Goal: Transaction & Acquisition: Purchase product/service

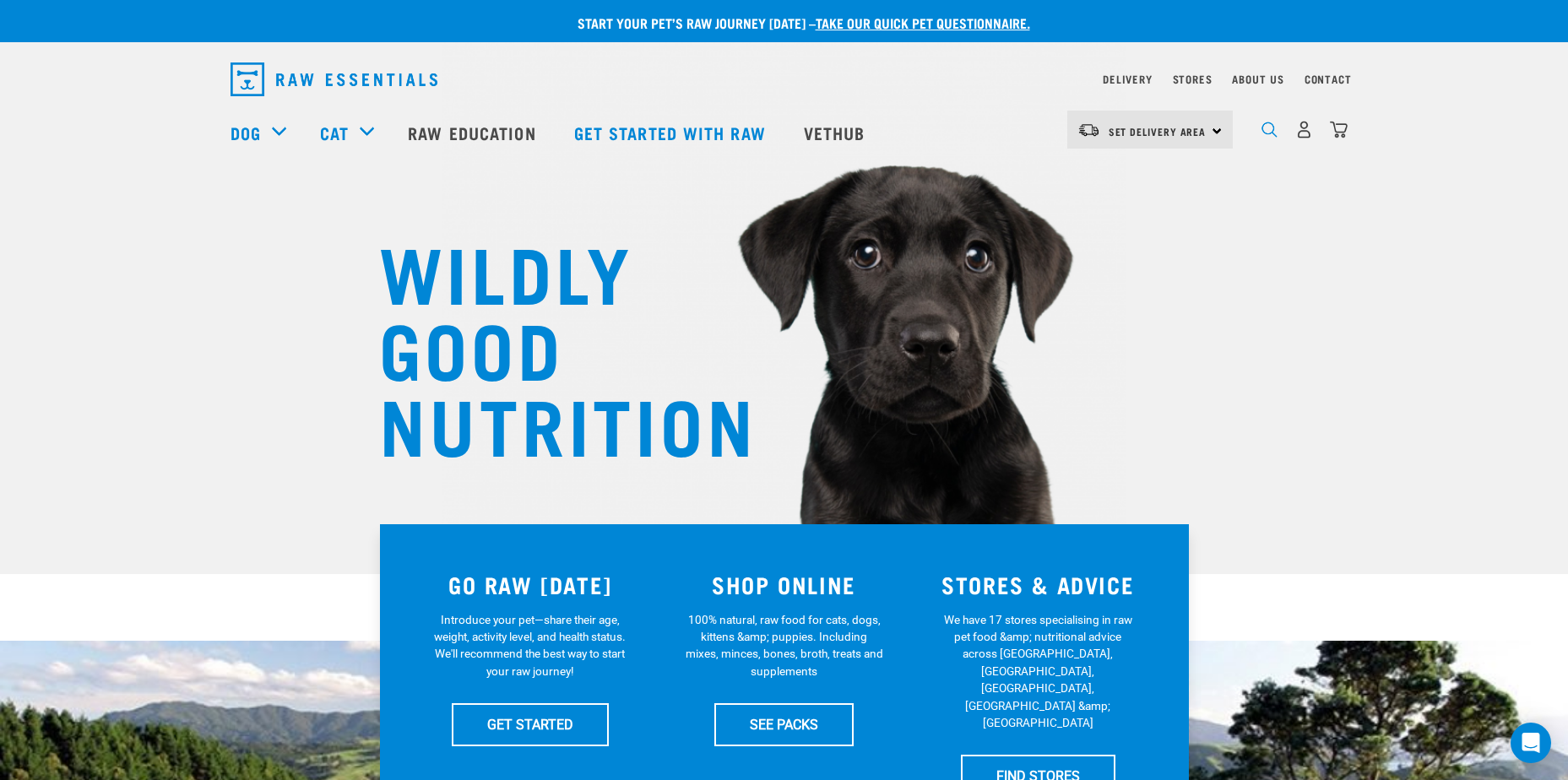
click at [1269, 132] on img "dropdown navigation" at bounding box center [1269, 129] width 16 height 16
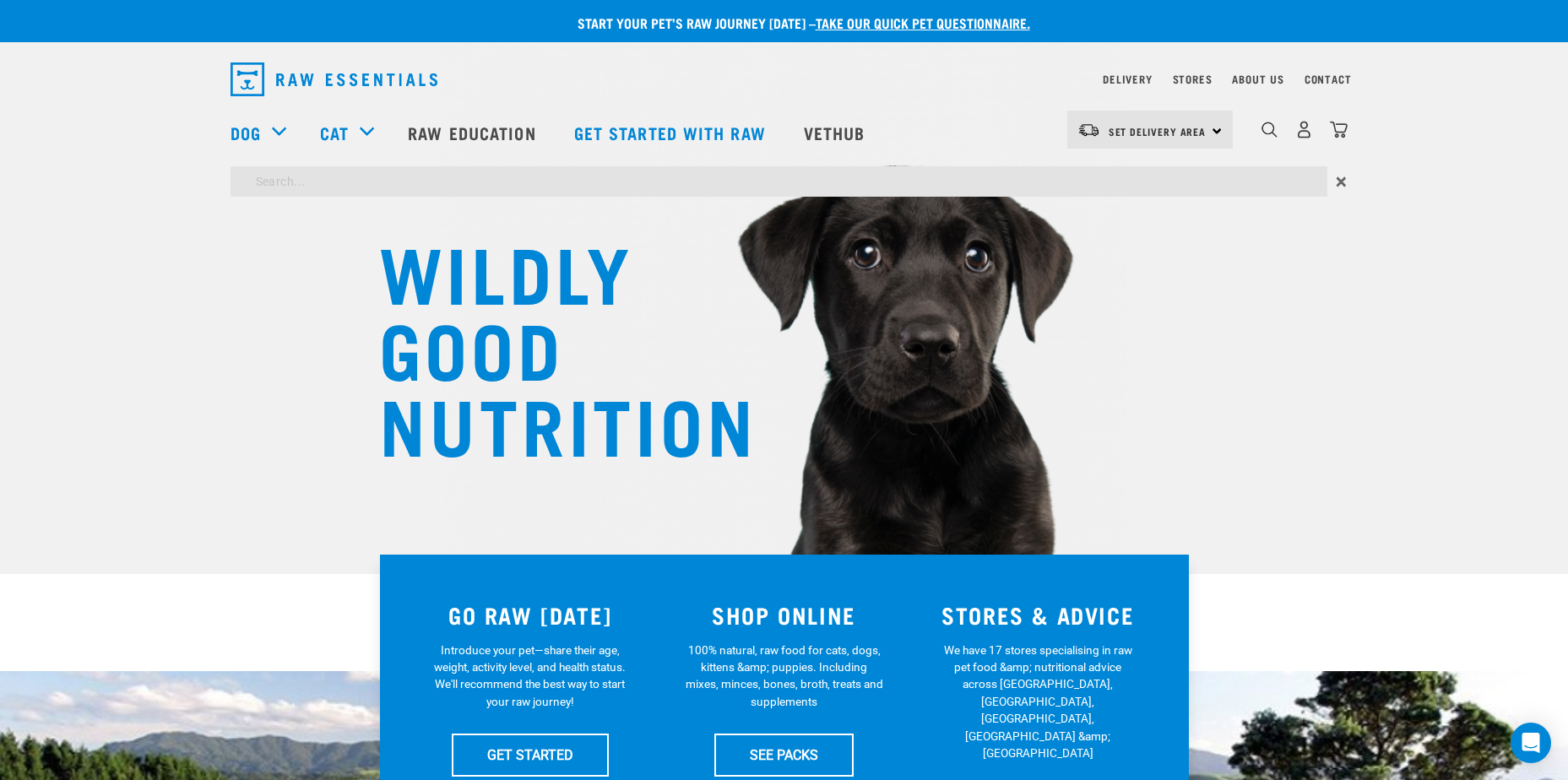
click at [304, 180] on input "search" at bounding box center [778, 181] width 1096 height 30
type input "drontal"
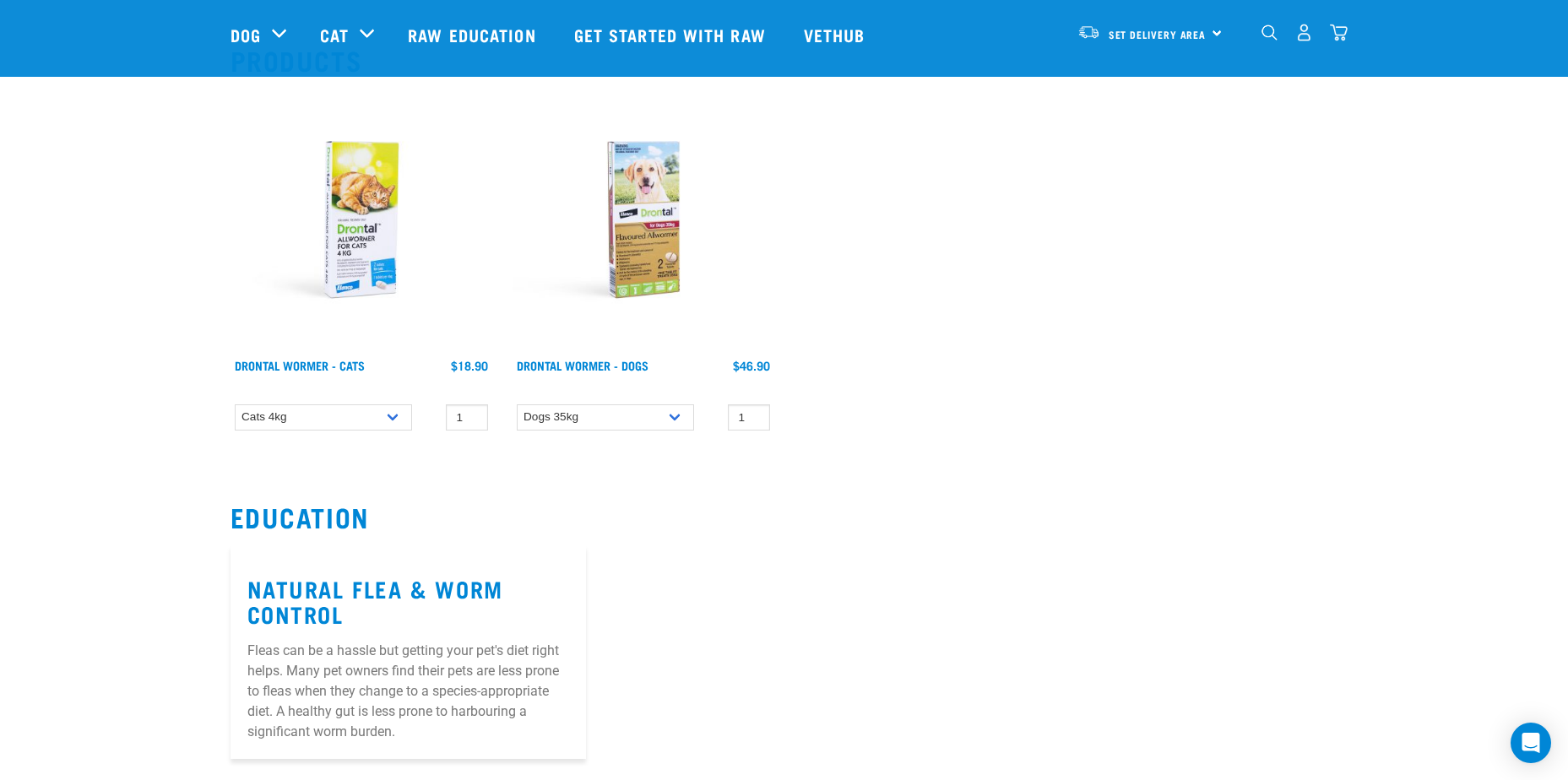
scroll to position [169, 0]
click at [668, 406] on select "Dogs 35kg" at bounding box center [605, 416] width 178 height 26
